Goal: Find specific page/section: Find specific page/section

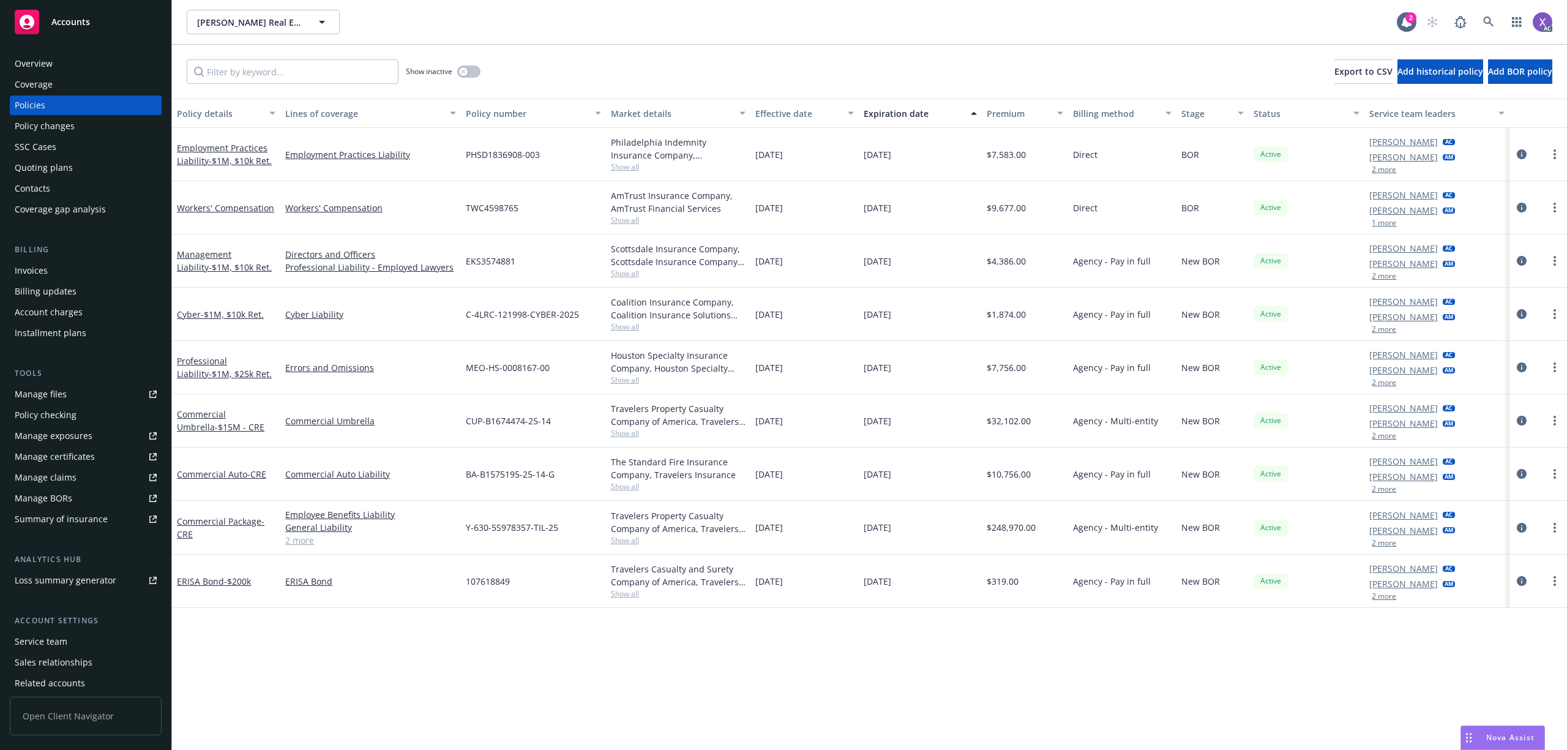
click at [49, 273] on div "Invoices" at bounding box center [86, 271] width 142 height 20
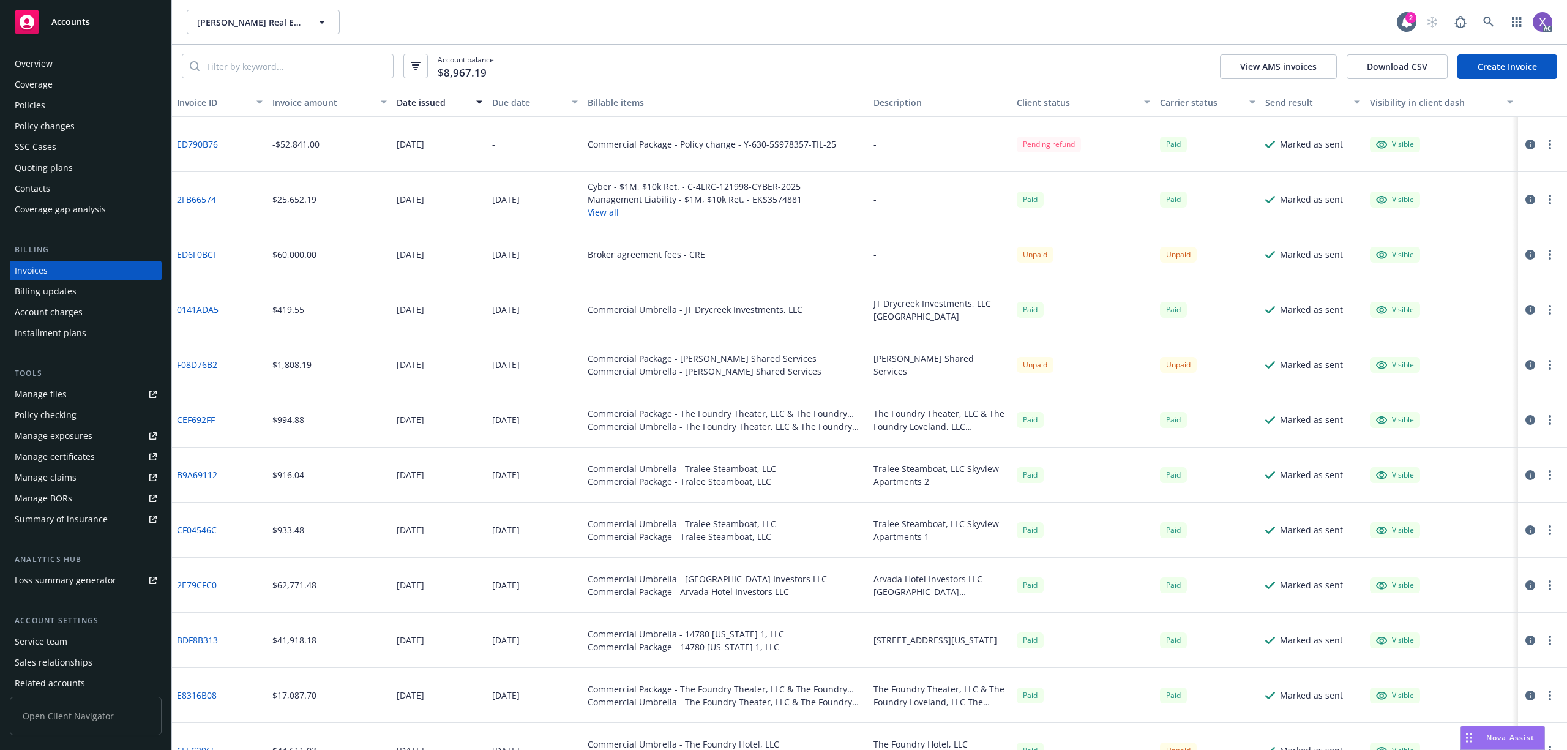
click at [197, 141] on link "ED790B76" at bounding box center [197, 144] width 41 height 13
click at [1481, 21] on link at bounding box center [1489, 22] width 24 height 24
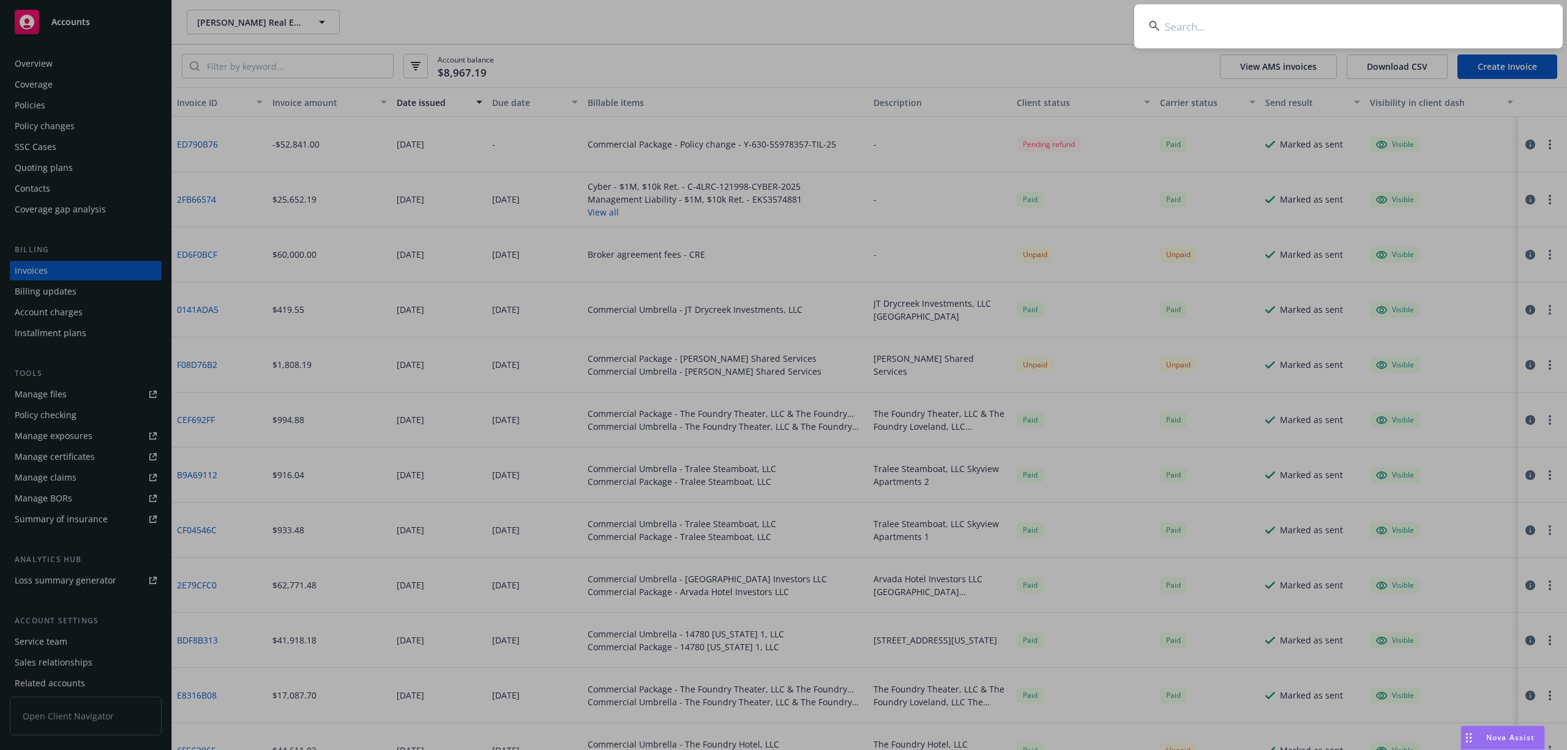
click at [1392, 35] on input at bounding box center [1348, 26] width 429 height 44
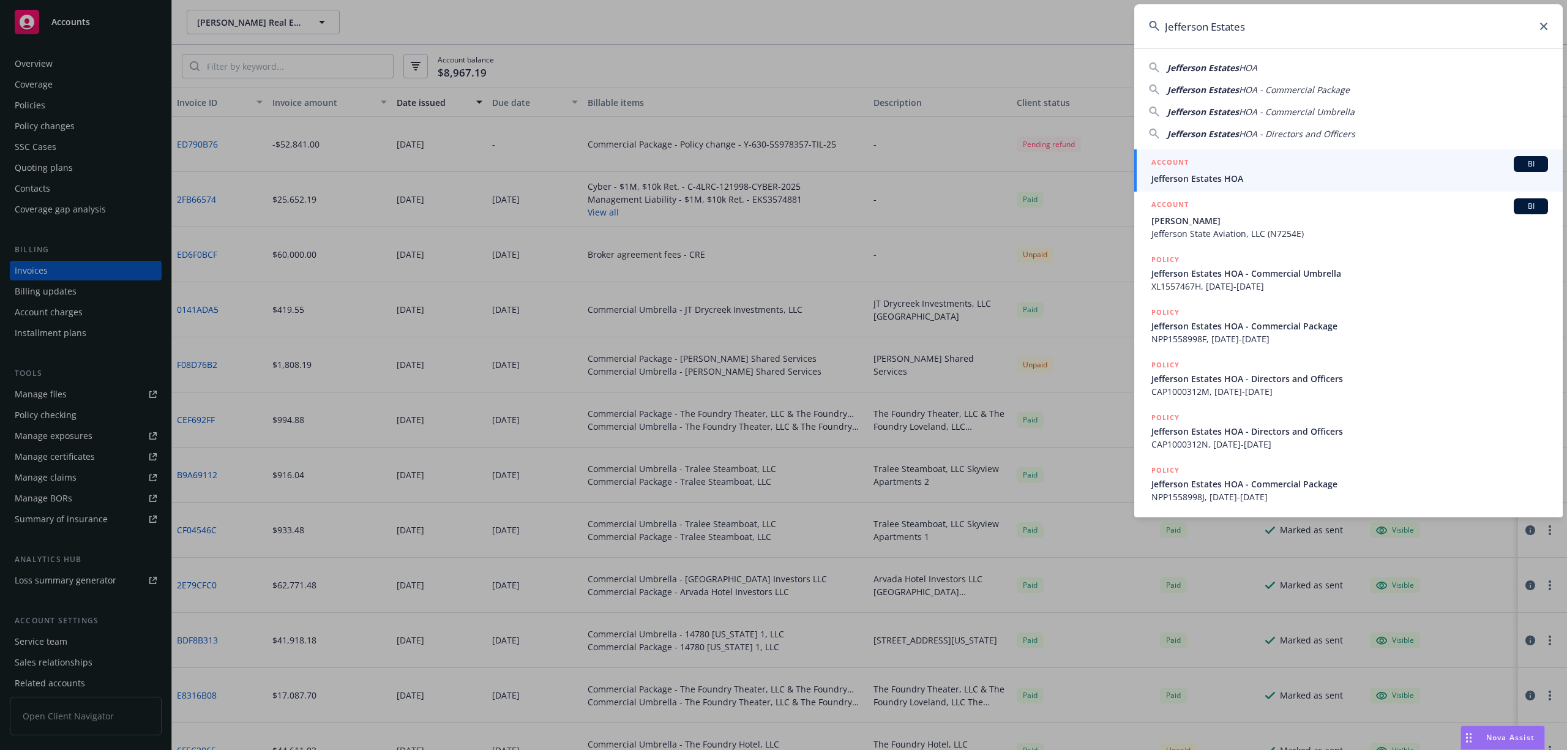
type input "Jefferson Estates"
click at [1232, 174] on span "Jefferson Estates HOA" at bounding box center [1350, 178] width 397 height 13
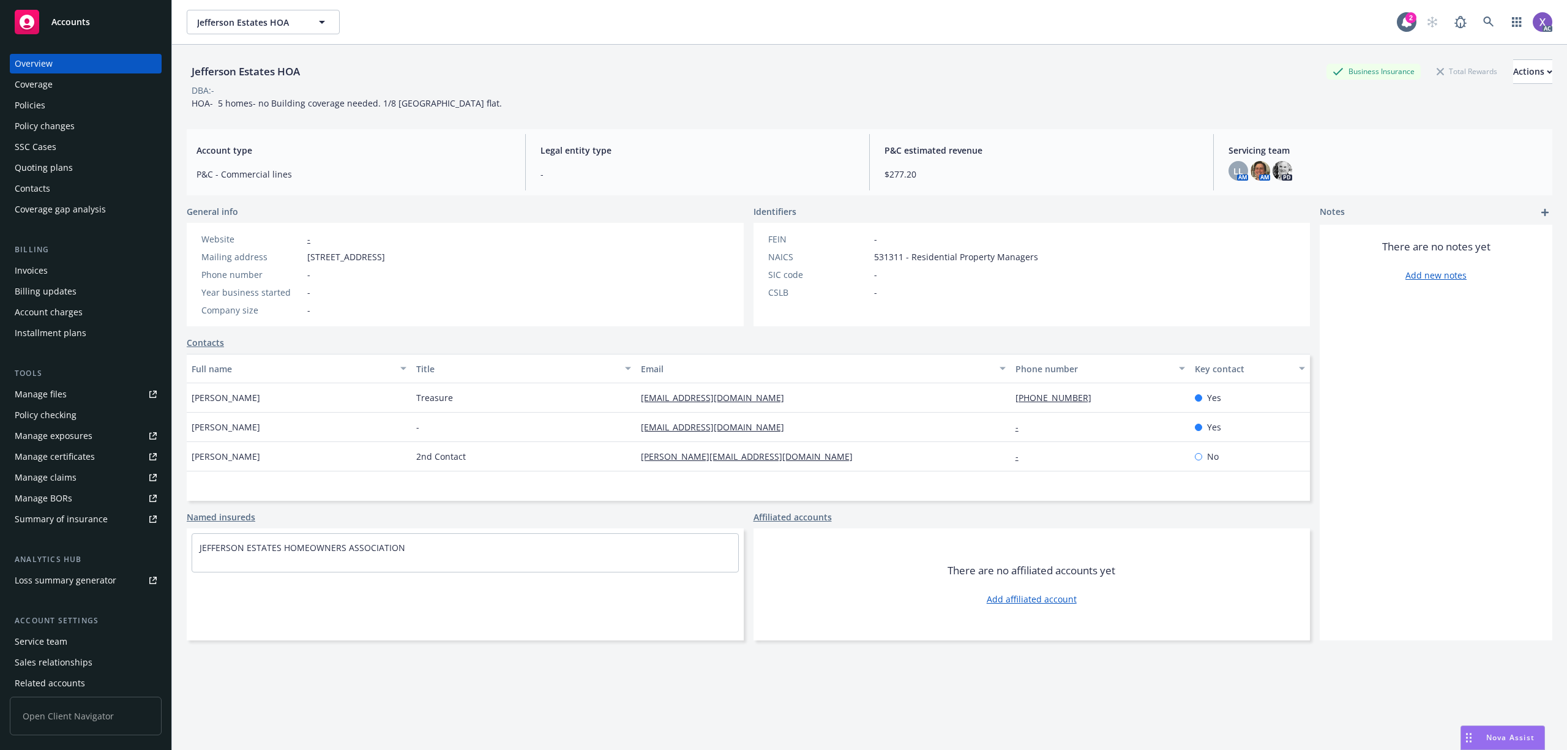
click at [45, 264] on div "Invoices" at bounding box center [31, 271] width 33 height 20
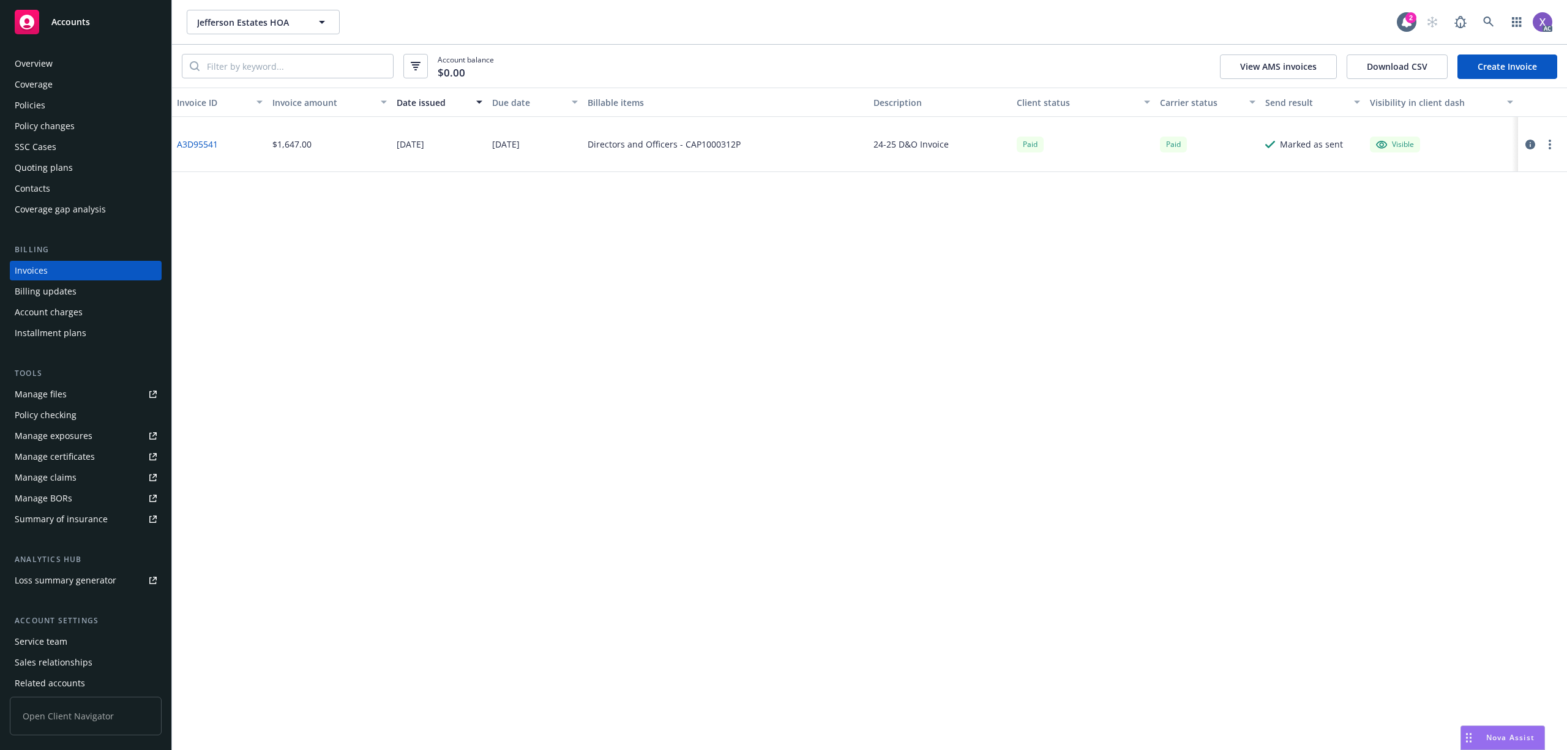
click at [48, 106] on div "Policies" at bounding box center [86, 105] width 142 height 20
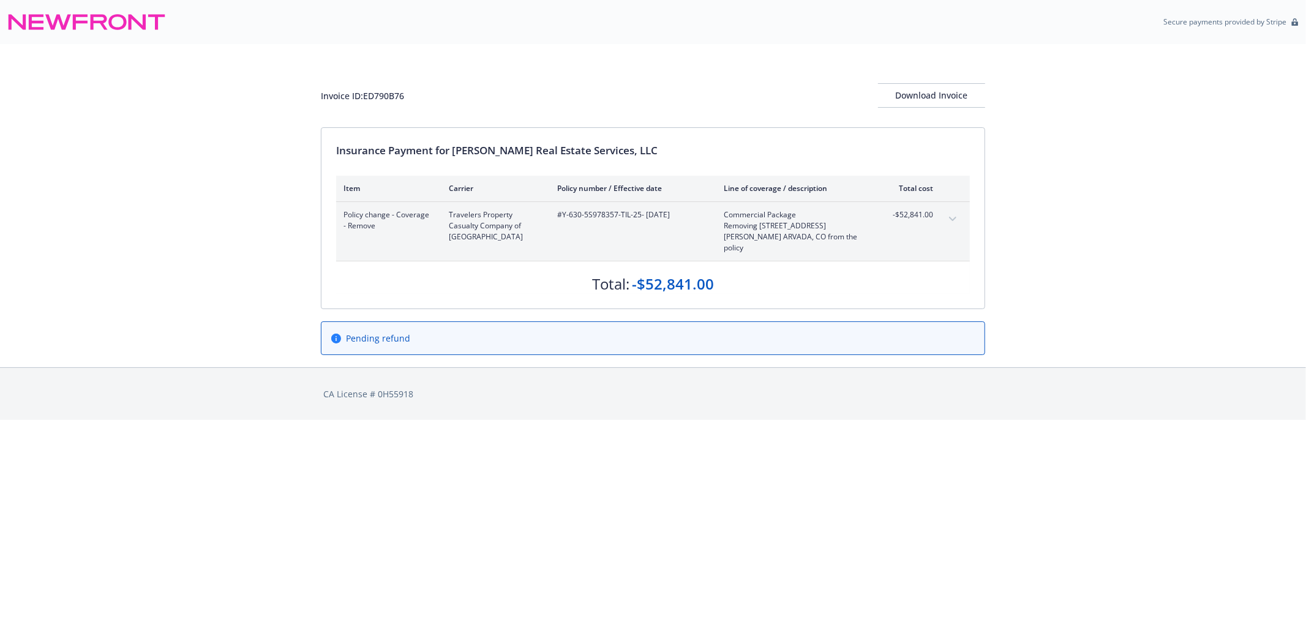
click at [951, 219] on icon "expand content" at bounding box center [952, 219] width 7 height 4
